Goal: Book appointment/travel/reservation

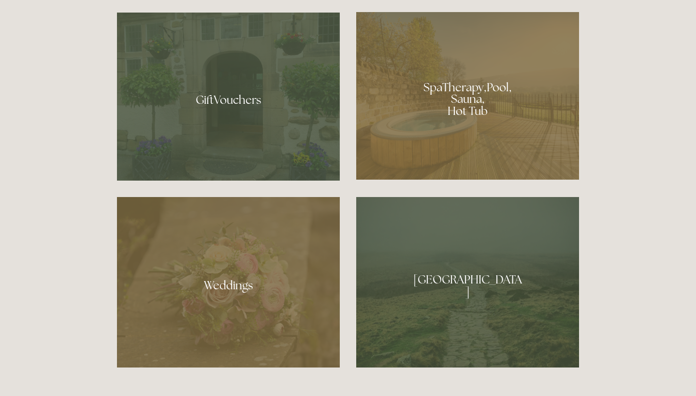
scroll to position [789, 0]
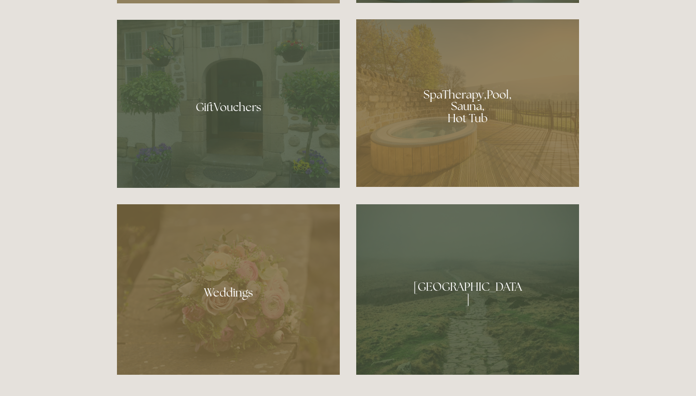
click at [467, 97] on div at bounding box center [467, 103] width 223 height 168
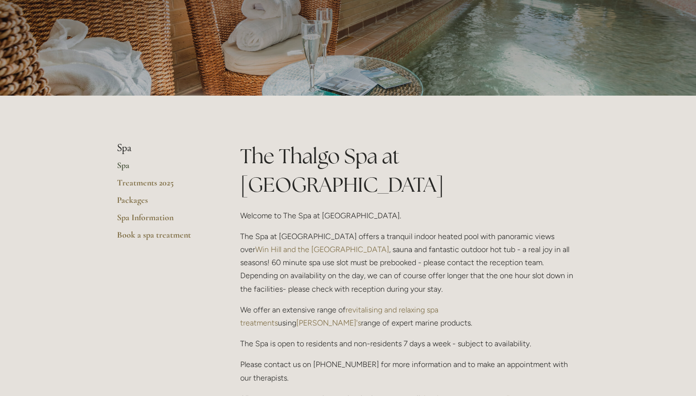
scroll to position [106, 0]
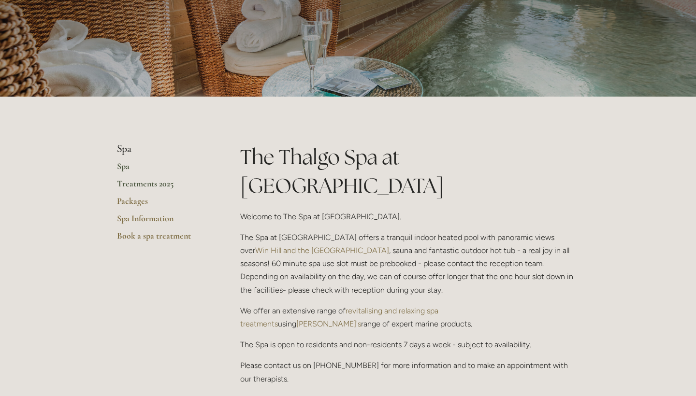
click at [147, 182] on link "Treatments 2025" at bounding box center [163, 186] width 92 height 17
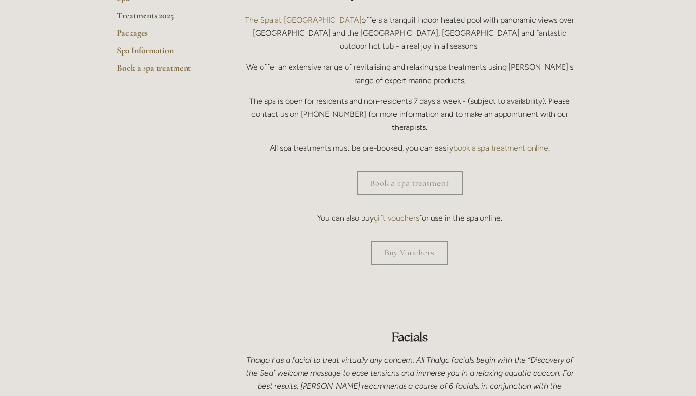
scroll to position [274, 0]
click at [414, 172] on link "Book a spa treatment" at bounding box center [410, 184] width 106 height 24
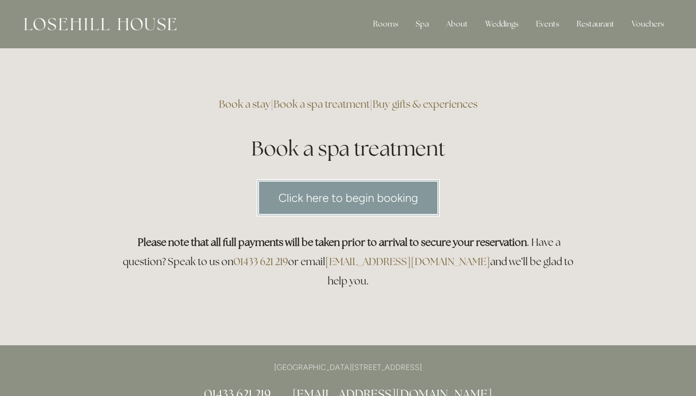
click at [352, 197] on link "Click here to begin booking" at bounding box center [348, 197] width 183 height 37
